Goal: Task Accomplishment & Management: Manage account settings

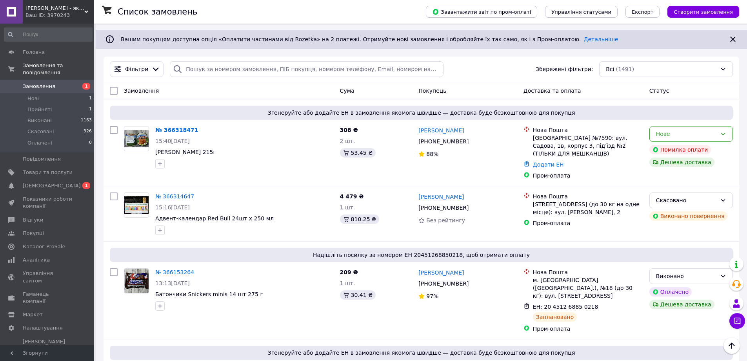
scroll to position [39, 0]
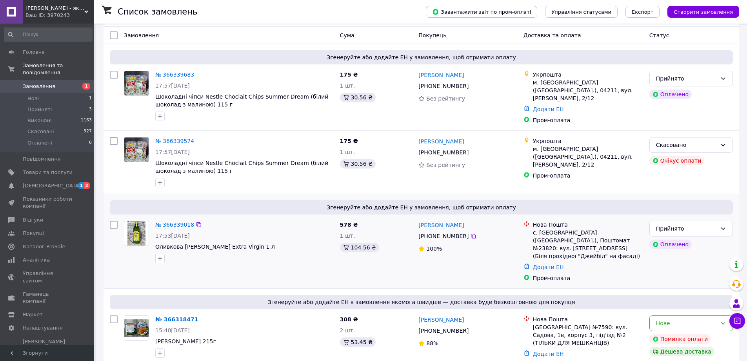
scroll to position [118, 0]
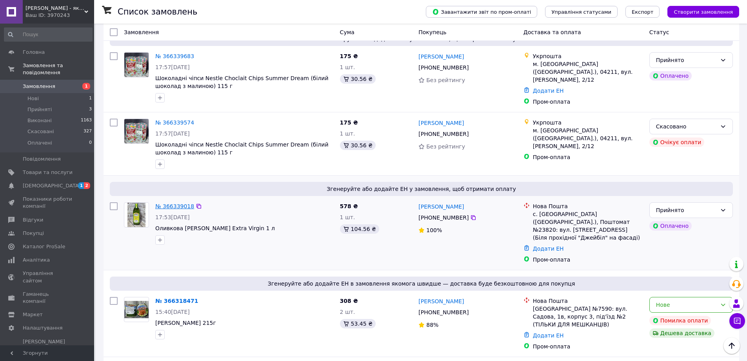
click at [173, 203] on link "№ 366339018" at bounding box center [174, 206] width 39 height 6
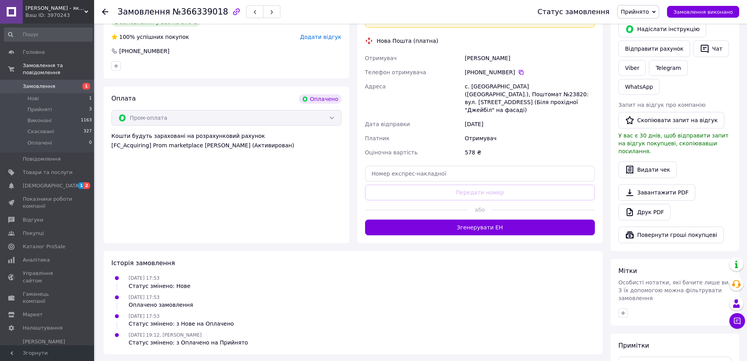
scroll to position [371, 0]
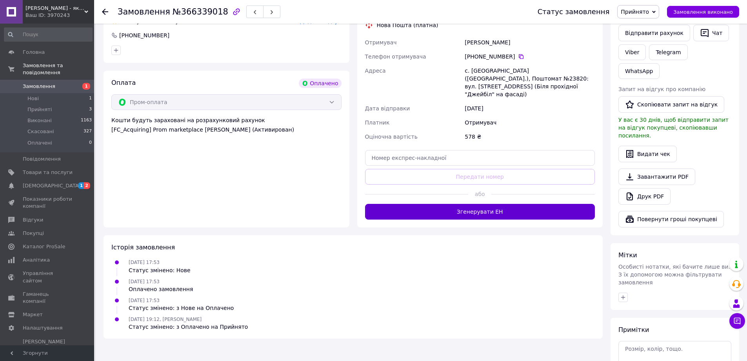
click at [463, 204] on button "Згенерувати ЕН" at bounding box center [480, 212] width 230 height 16
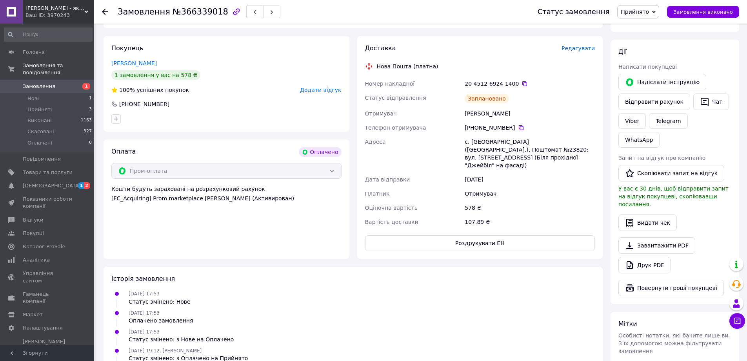
scroll to position [293, 0]
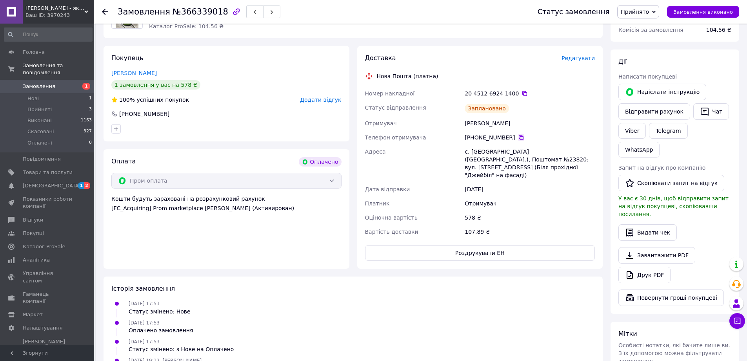
click at [518, 134] on icon at bounding box center [521, 137] width 6 height 6
drag, startPoint x: 462, startPoint y: 115, endPoint x: 521, endPoint y: 110, distance: 59.4
click at [516, 110] on div "Номер накладної 20 4512 6924 1400   Статус відправлення Заплановано Отримувач Г…" at bounding box center [480, 162] width 233 height 152
copy div "Отримувач Галич Володимир"
click at [522, 90] on icon at bounding box center [525, 93] width 6 height 6
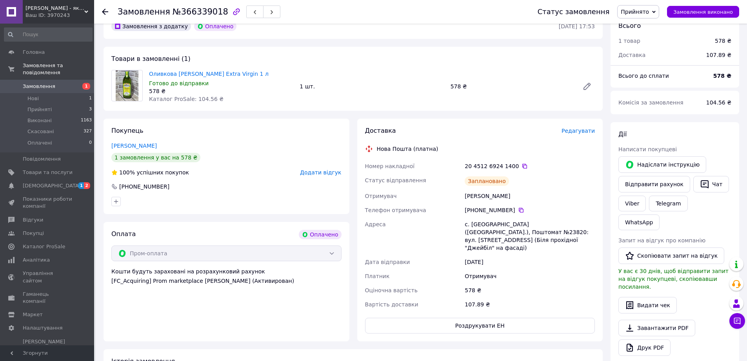
scroll to position [214, 0]
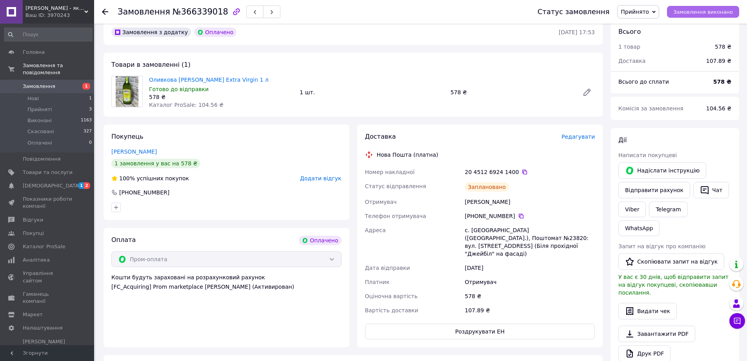
click at [694, 13] on span "Замовлення виконано" at bounding box center [704, 12] width 60 height 6
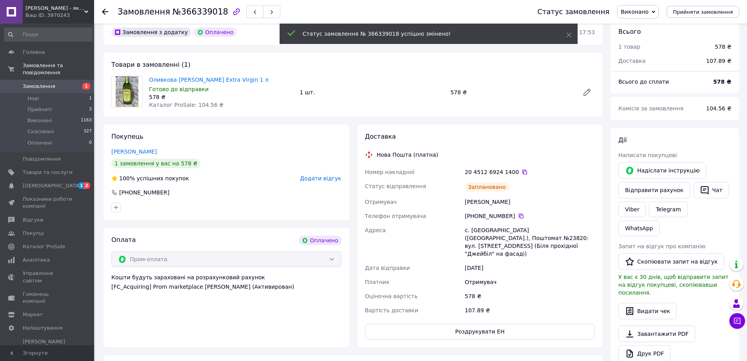
click at [104, 13] on icon at bounding box center [105, 12] width 6 height 6
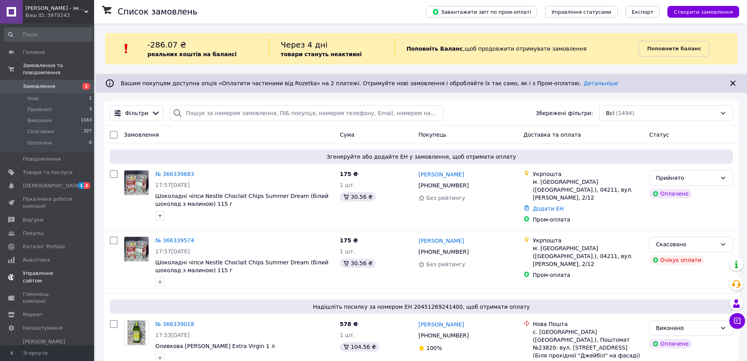
click at [47, 182] on span "[DEMOGRAPHIC_DATA]" at bounding box center [52, 185] width 58 height 7
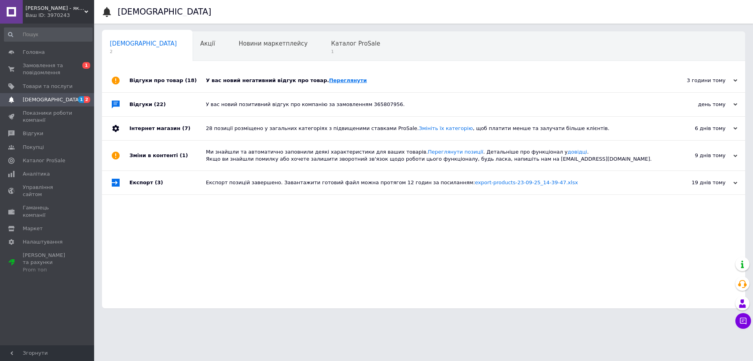
click at [330, 79] on link "Переглянути" at bounding box center [348, 80] width 38 height 6
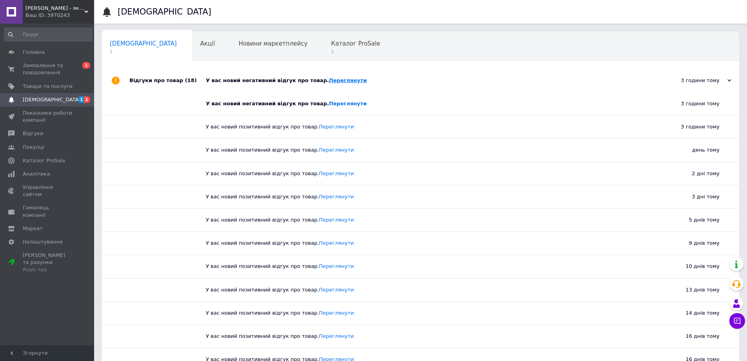
click at [329, 81] on link "Переглянути" at bounding box center [348, 80] width 38 height 6
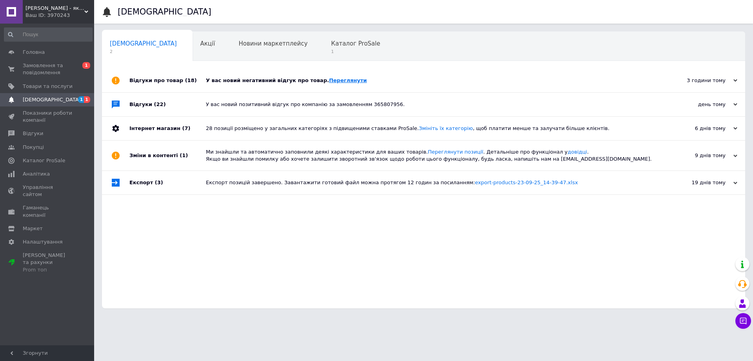
click at [334, 81] on link "Переглянути" at bounding box center [348, 80] width 38 height 6
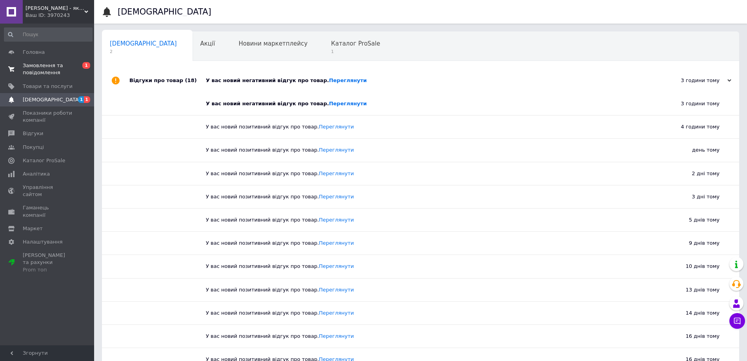
click at [36, 68] on span "Замовлення та повідомлення" at bounding box center [48, 69] width 50 height 14
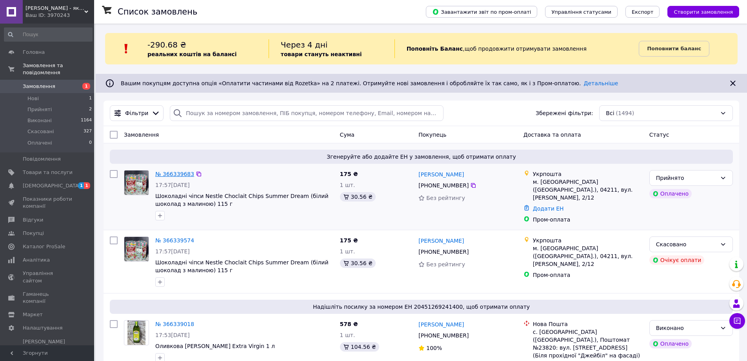
click at [175, 174] on link "№ 366339683" at bounding box center [174, 174] width 39 height 6
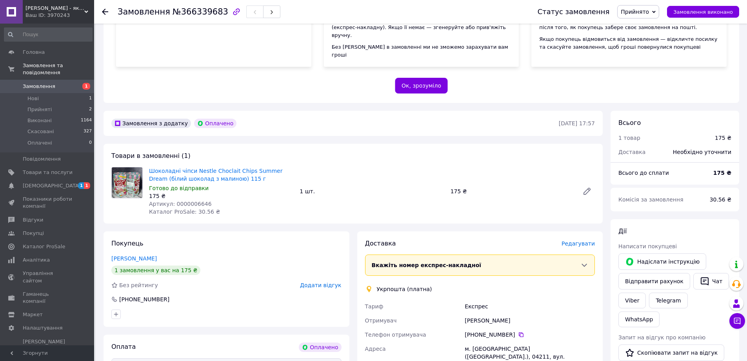
scroll to position [118, 0]
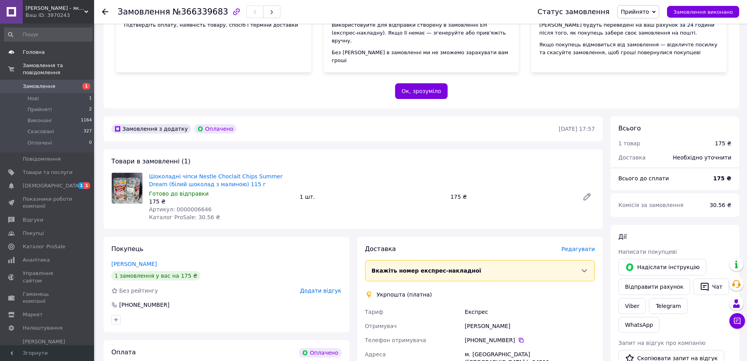
click at [35, 53] on span "Головна" at bounding box center [34, 52] width 22 height 7
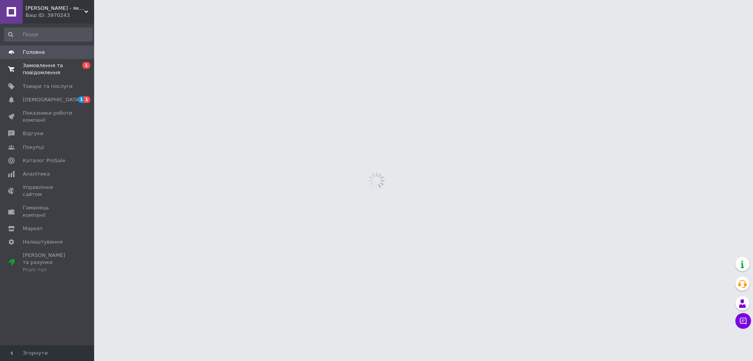
click at [34, 64] on span "Замовлення та повідомлення" at bounding box center [48, 69] width 50 height 14
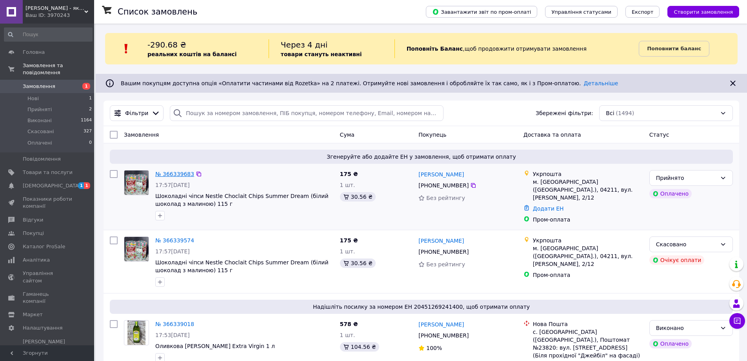
click at [161, 173] on link "№ 366339683" at bounding box center [174, 174] width 39 height 6
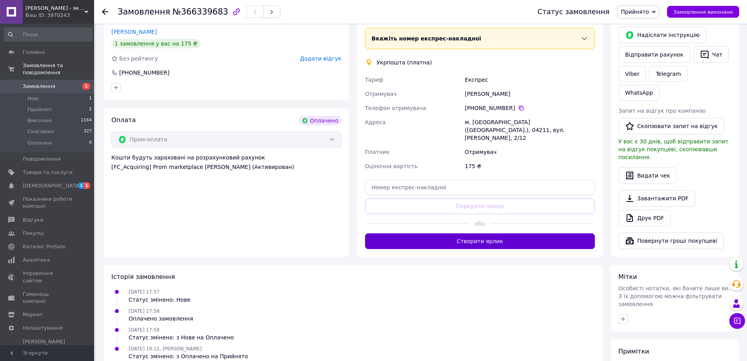
scroll to position [353, 0]
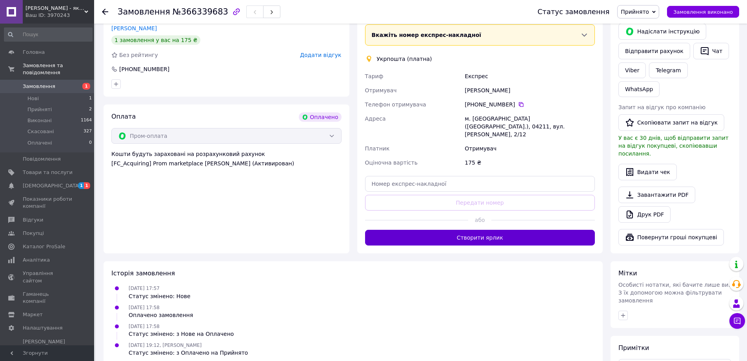
click at [471, 229] on button "Створити ярлик" at bounding box center [480, 237] width 230 height 16
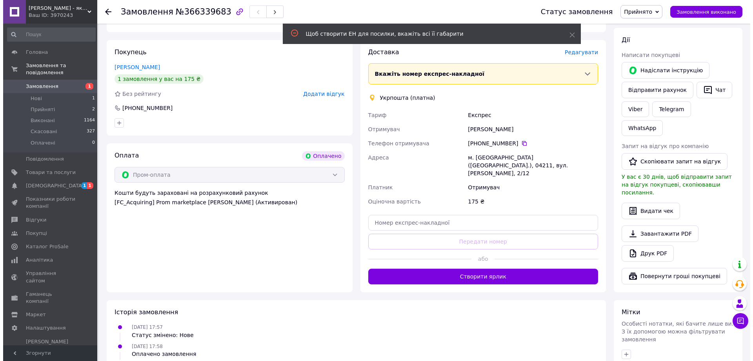
scroll to position [314, 0]
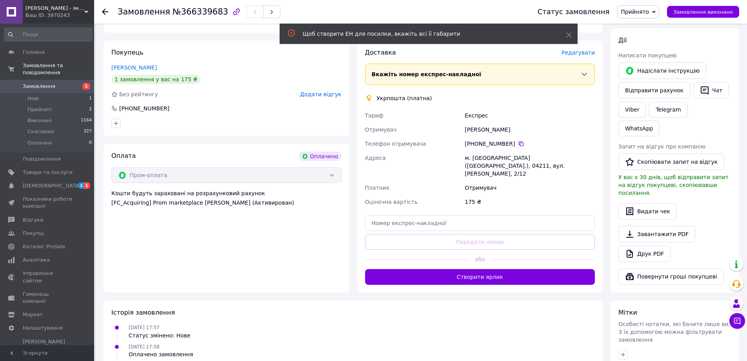
click at [586, 49] on span "Редагувати" at bounding box center [578, 52] width 33 height 6
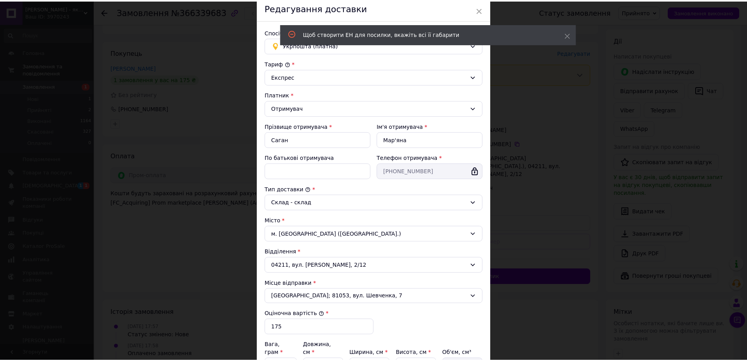
scroll to position [130, 0]
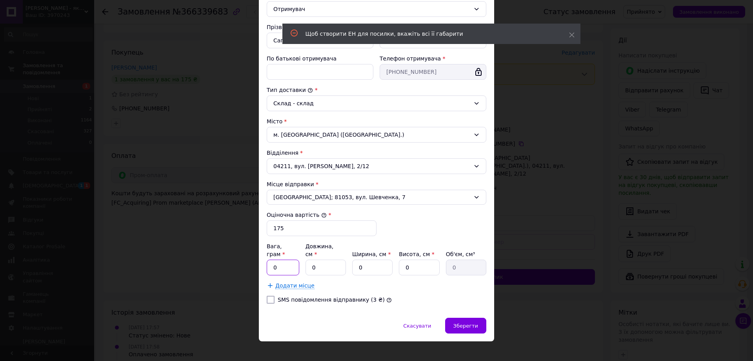
click at [289, 259] on input "0" at bounding box center [283, 267] width 33 height 16
type input "0.2"
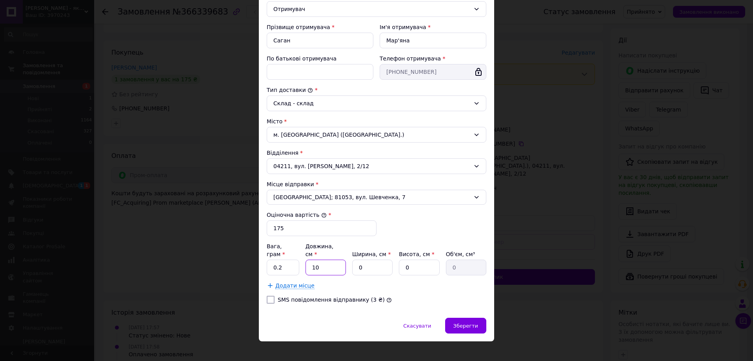
type input "10"
type input "5"
type input "250"
type input "5"
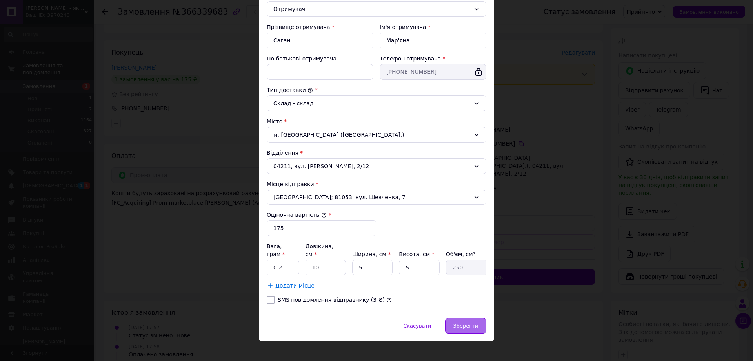
click at [465, 322] on span "Зберегти" at bounding box center [465, 325] width 25 height 6
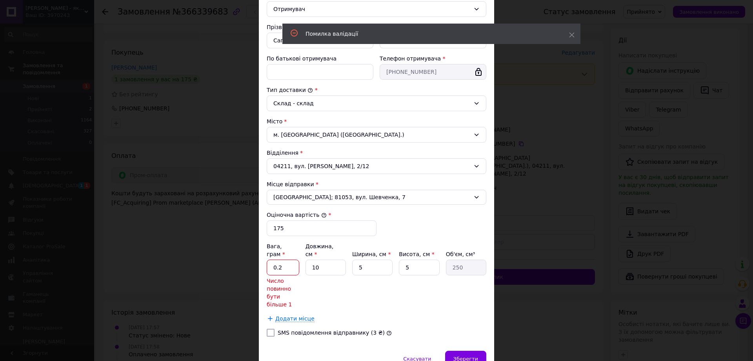
click at [282, 259] on input "0.2" at bounding box center [283, 267] width 33 height 16
click at [373, 290] on div "Вага, грам * 0.2 Число повинно бути більше 1 Довжина, см * 10 Ширина, см * 5 Ви…" at bounding box center [377, 275] width 220 height 66
click at [286, 261] on input "0.2" at bounding box center [283, 267] width 33 height 16
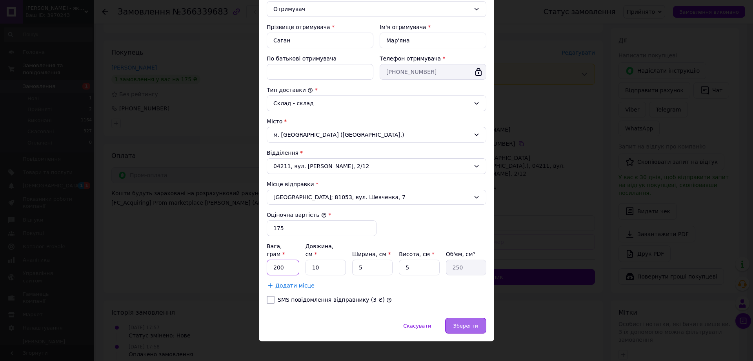
type input "200"
click at [463, 322] on span "Зберегти" at bounding box center [465, 325] width 25 height 6
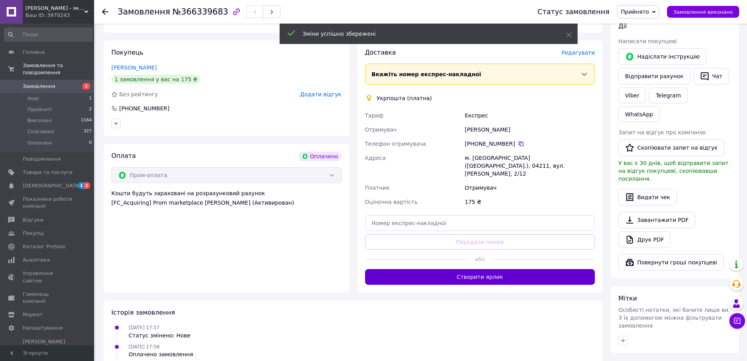
click at [490, 269] on button "Створити ярлик" at bounding box center [480, 277] width 230 height 16
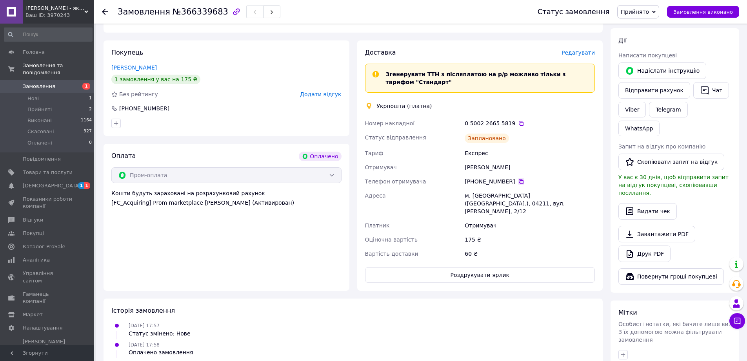
click at [518, 178] on icon at bounding box center [521, 181] width 6 height 6
drag, startPoint x: 460, startPoint y: 159, endPoint x: 521, endPoint y: 161, distance: 61.2
click at [520, 162] on div "Номер накладної 0 5002 2665 5819   Статус відправлення Заплановано Тариф Експре…" at bounding box center [480, 188] width 233 height 144
copy div "Отримувач Мар'яна Саган"
click at [519, 121] on icon at bounding box center [521, 123] width 5 height 5
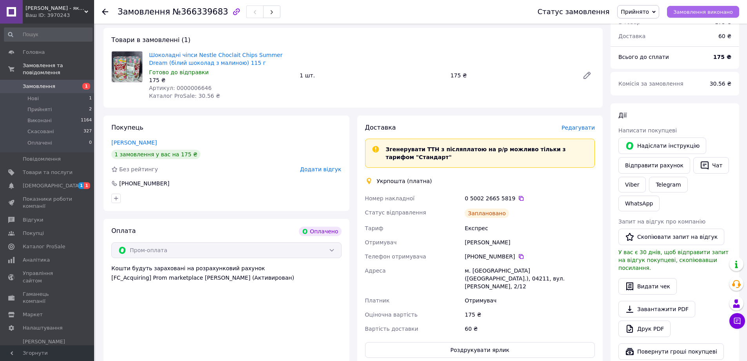
scroll to position [235, 0]
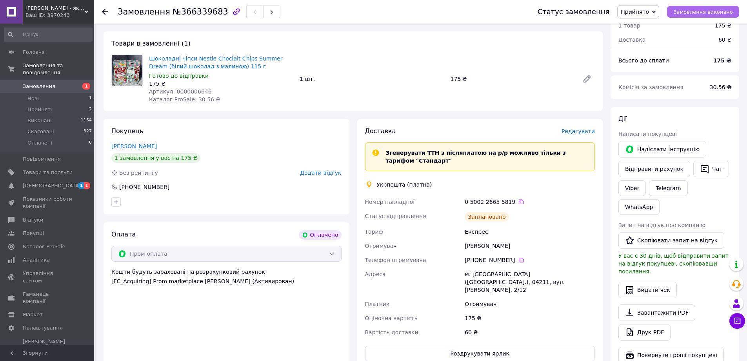
click at [717, 10] on span "Замовлення виконано" at bounding box center [704, 12] width 60 height 6
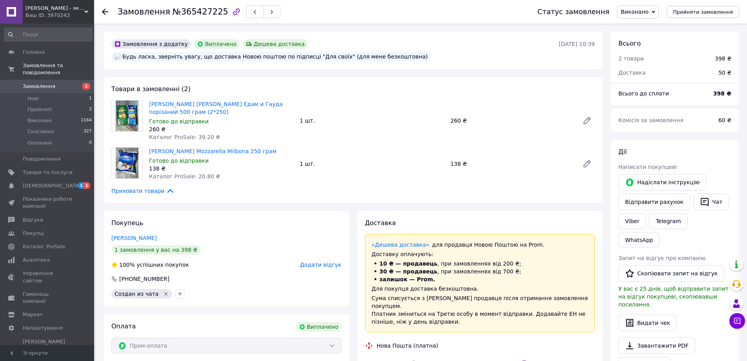
click at [166, 190] on icon at bounding box center [170, 190] width 9 height 9
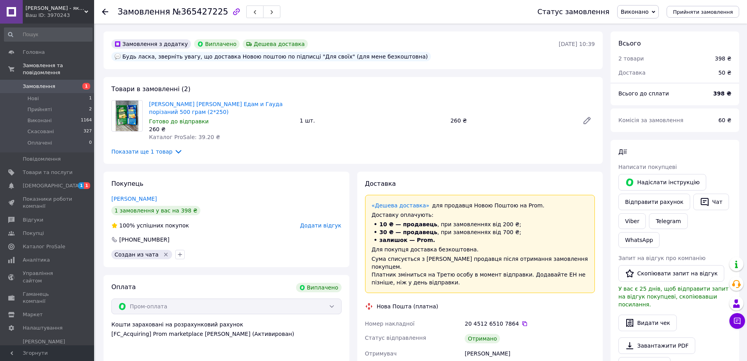
click at [176, 152] on icon at bounding box center [179, 152] width 6 height 4
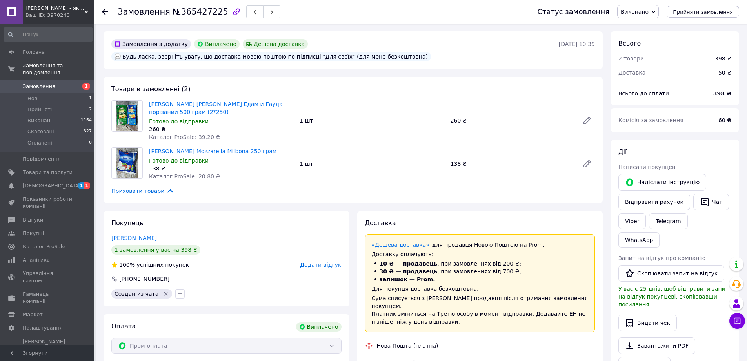
click at [166, 188] on icon at bounding box center [170, 190] width 9 height 9
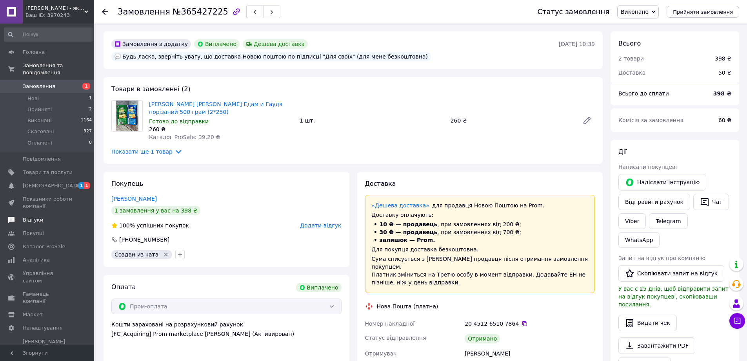
click at [31, 216] on span "Відгуки" at bounding box center [33, 219] width 20 height 7
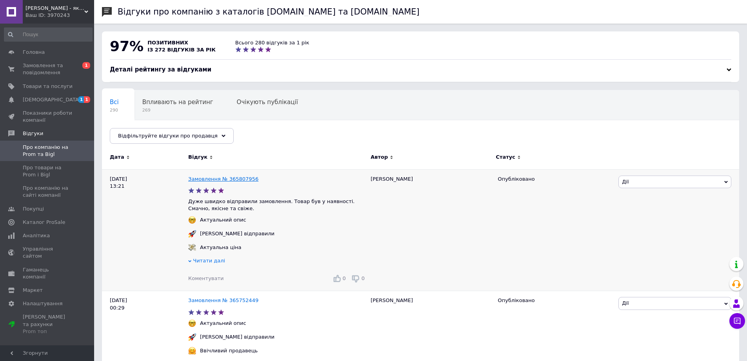
click at [214, 178] on link "Замовлення № 365807956" at bounding box center [223, 179] width 70 height 6
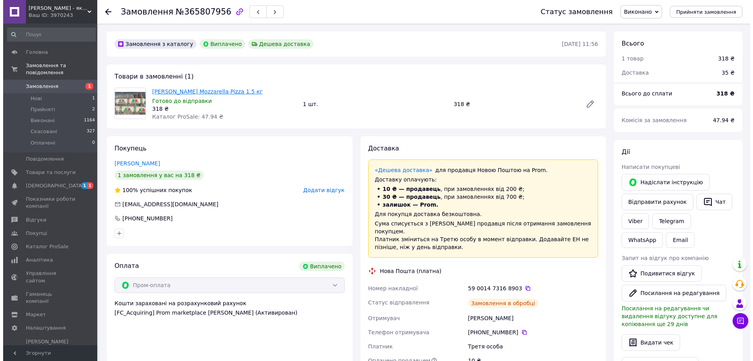
scroll to position [44, 0]
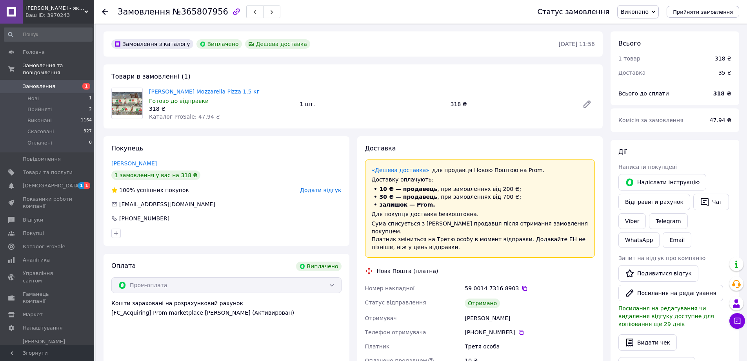
click at [103, 11] on use at bounding box center [105, 12] width 6 height 6
click at [103, 15] on div at bounding box center [105, 12] width 6 height 8
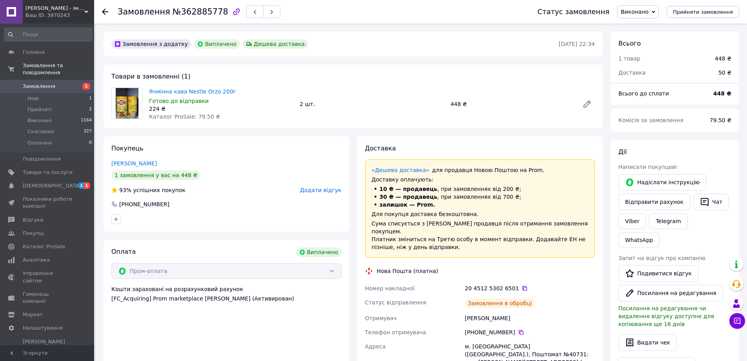
click at [103, 11] on use at bounding box center [105, 12] width 6 height 6
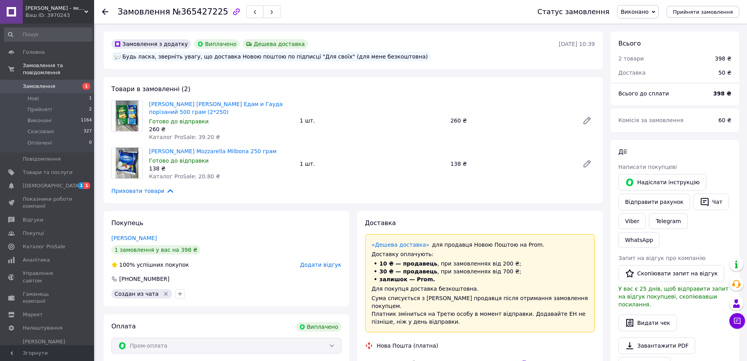
click at [166, 190] on icon at bounding box center [170, 190] width 9 height 9
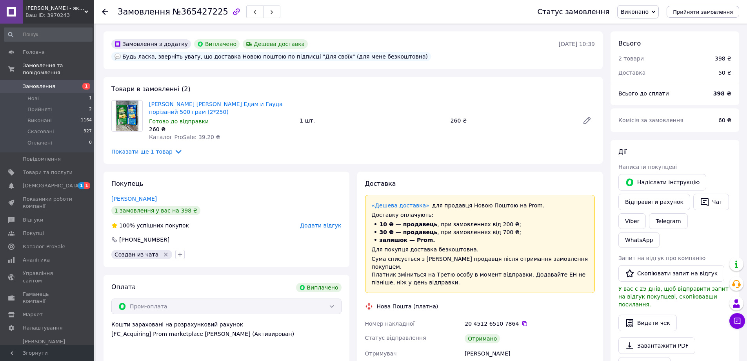
click at [174, 151] on icon at bounding box center [178, 151] width 9 height 9
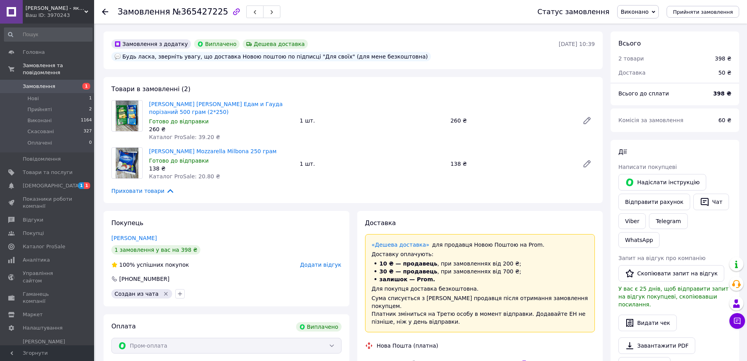
click at [104, 10] on use at bounding box center [105, 12] width 6 height 6
click at [166, 191] on icon at bounding box center [170, 190] width 9 height 9
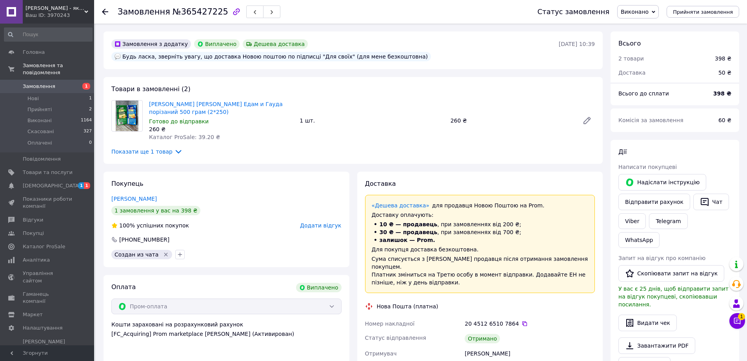
click at [174, 150] on icon at bounding box center [178, 151] width 9 height 9
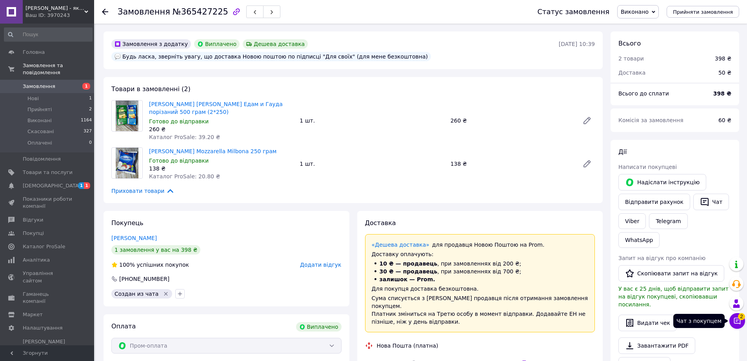
click at [739, 315] on span "2" at bounding box center [741, 316] width 7 height 7
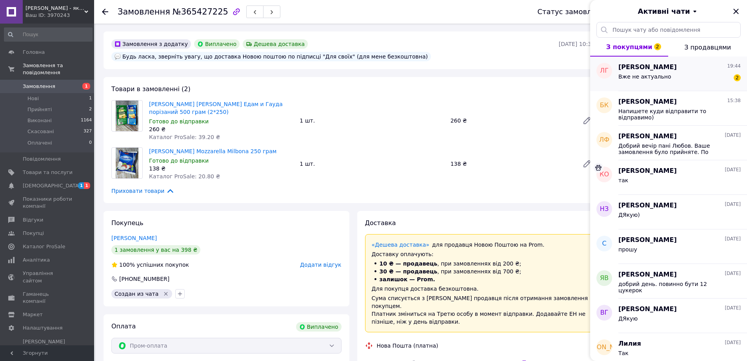
click at [653, 75] on span "Вже не актуально" at bounding box center [645, 76] width 53 height 6
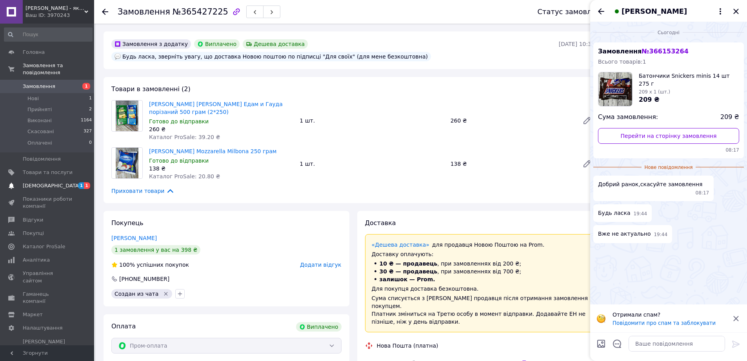
click at [57, 182] on span "[DEMOGRAPHIC_DATA]" at bounding box center [48, 185] width 50 height 7
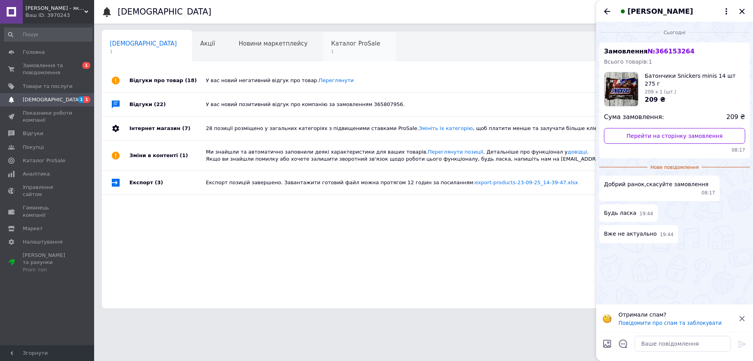
click at [331, 46] on span "Каталог ProSale" at bounding box center [355, 43] width 49 height 7
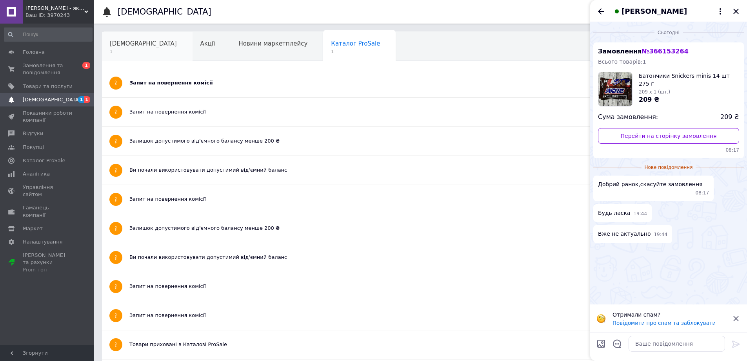
click at [123, 47] on div "Сповіщення 1" at bounding box center [147, 47] width 91 height 30
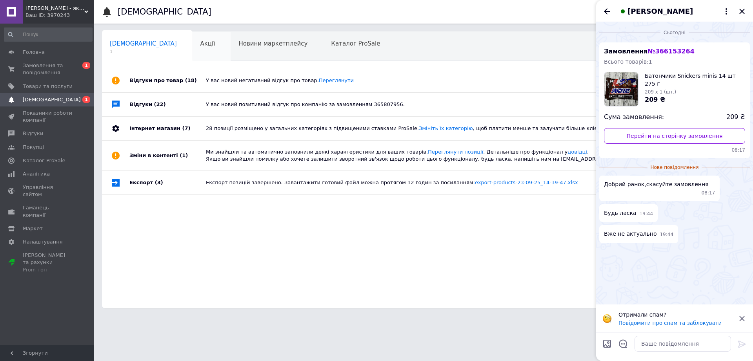
click at [200, 45] on span "Акції" at bounding box center [207, 43] width 15 height 7
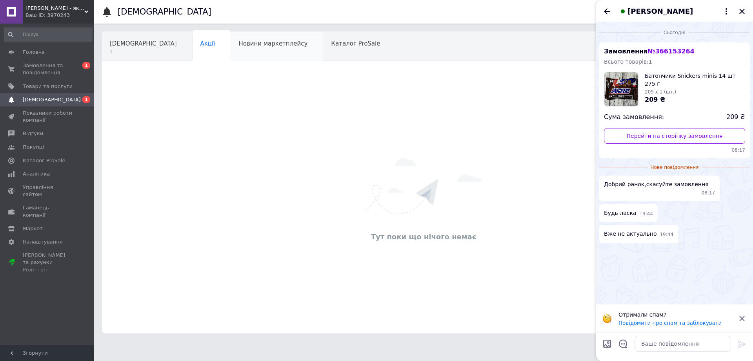
click at [231, 51] on div "Новини маркетплейсу" at bounding box center [277, 47] width 93 height 30
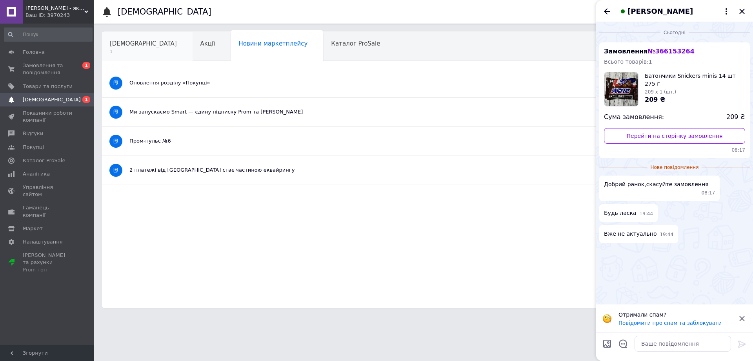
click at [119, 47] on span "[DEMOGRAPHIC_DATA]" at bounding box center [143, 43] width 67 height 7
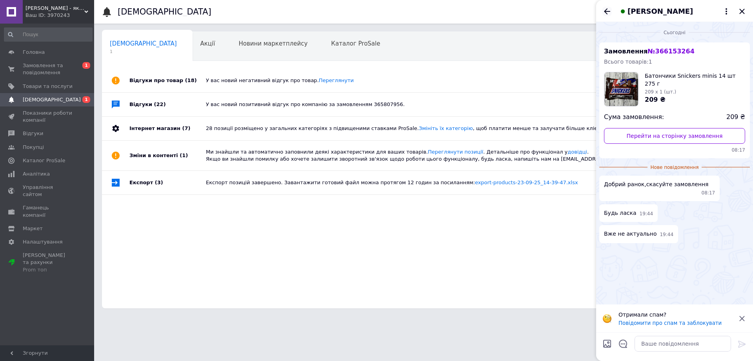
click at [608, 13] on icon "Назад" at bounding box center [607, 11] width 9 height 9
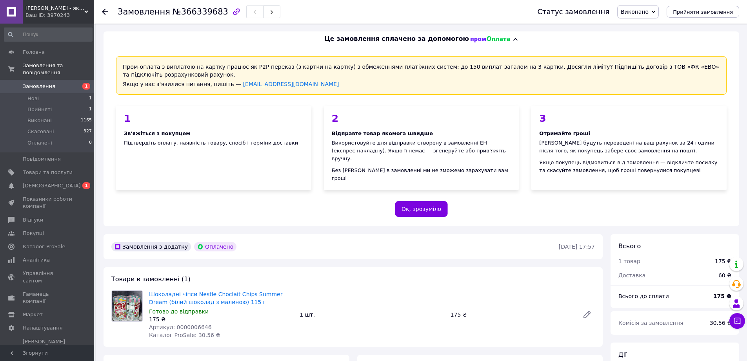
click at [40, 83] on span "Замовлення" at bounding box center [39, 86] width 33 height 7
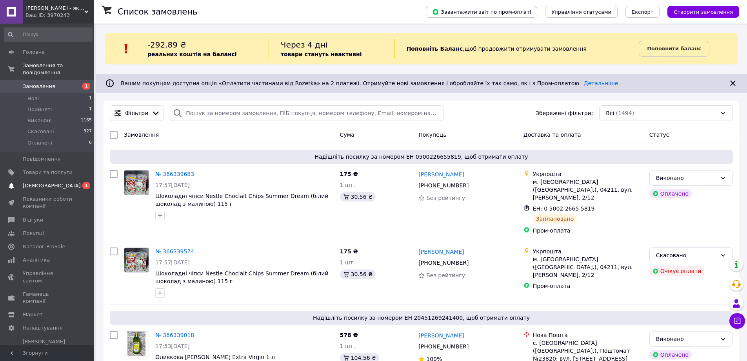
click at [51, 182] on span "[DEMOGRAPHIC_DATA]" at bounding box center [52, 185] width 58 height 7
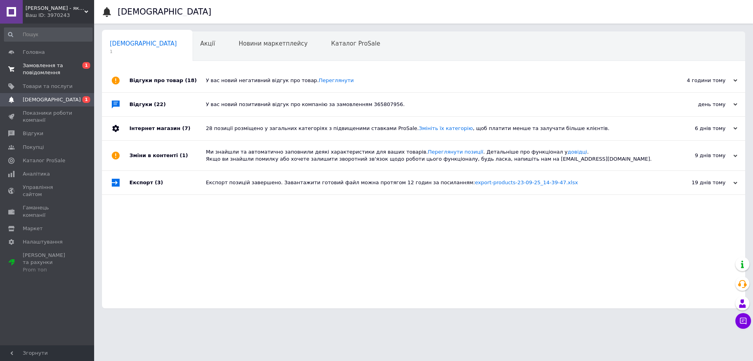
click at [34, 67] on span "Замовлення та повідомлення" at bounding box center [48, 69] width 50 height 14
